Goal: Task Accomplishment & Management: Manage account settings

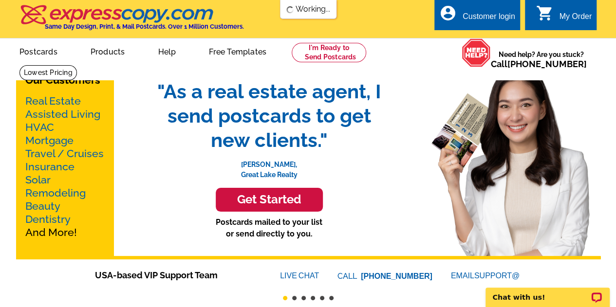
click at [490, 15] on div "Customer login" at bounding box center [489, 19] width 53 height 14
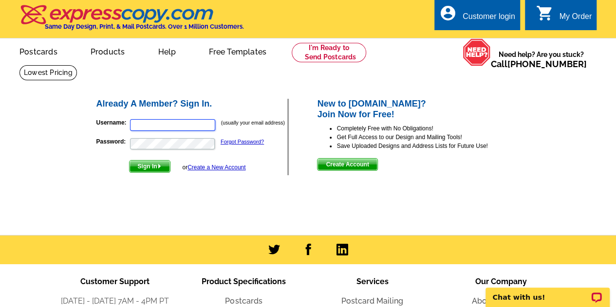
type input "[EMAIL_ADDRESS][DOMAIN_NAME]"
click at [145, 164] on span "Sign In" at bounding box center [150, 167] width 40 height 12
